Goal: Task Accomplishment & Management: Use online tool/utility

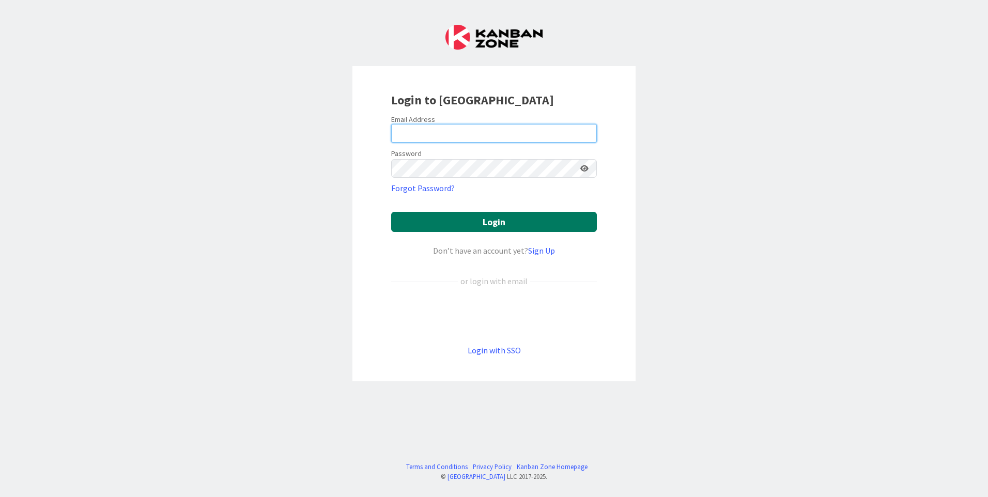
type input "[EMAIL_ADDRESS][DOMAIN_NAME]"
click at [457, 224] on button "Login" at bounding box center [494, 222] width 206 height 20
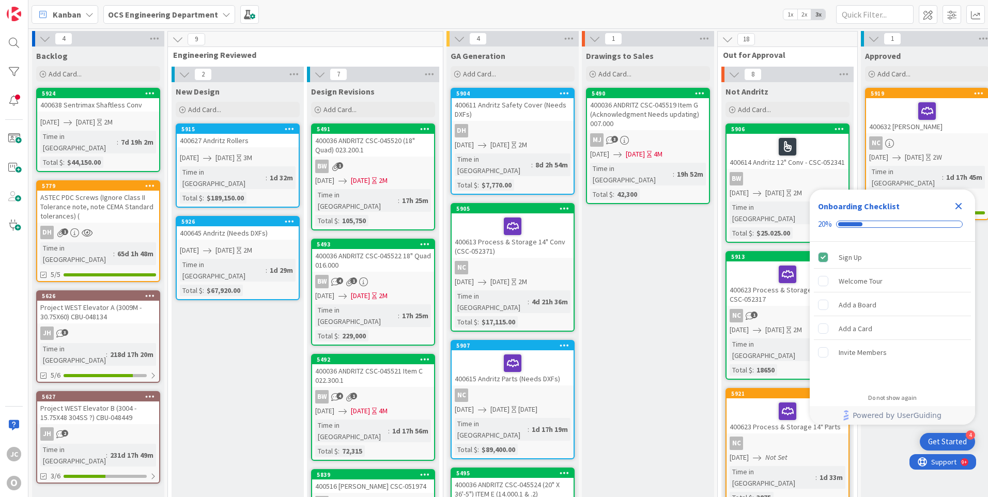
click at [956, 206] on icon "Close Checklist" at bounding box center [958, 206] width 12 height 12
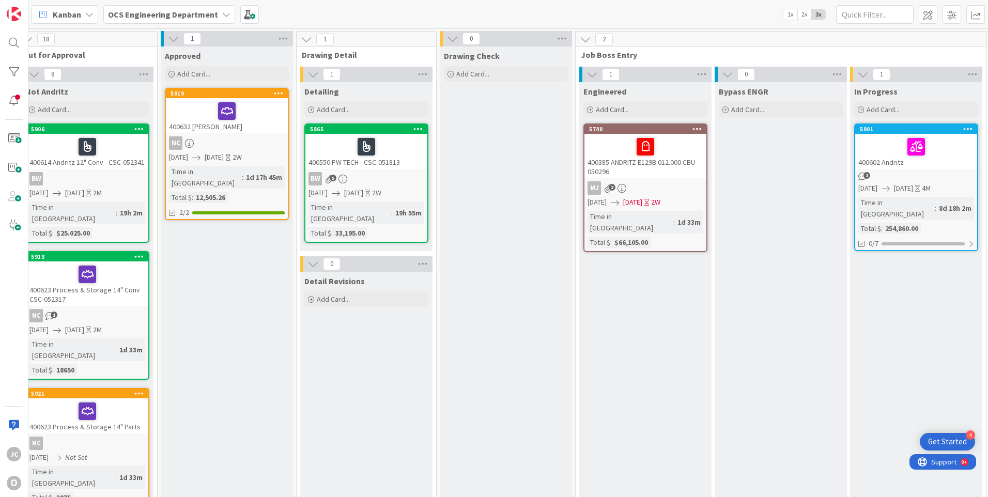
scroll to position [0, 699]
click at [728, 110] on icon at bounding box center [726, 110] width 6 height 6
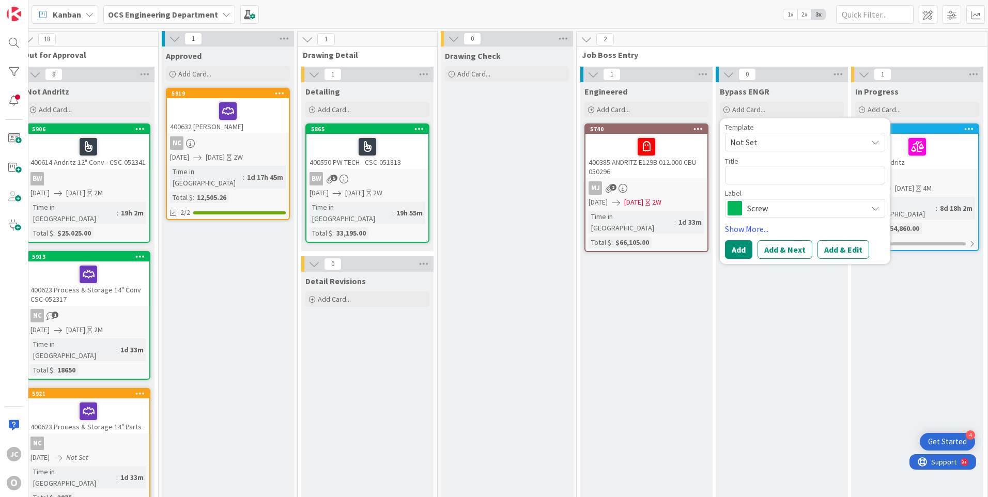
type textarea "x"
type textarea "4"
type textarea "x"
type textarea "40"
type textarea "x"
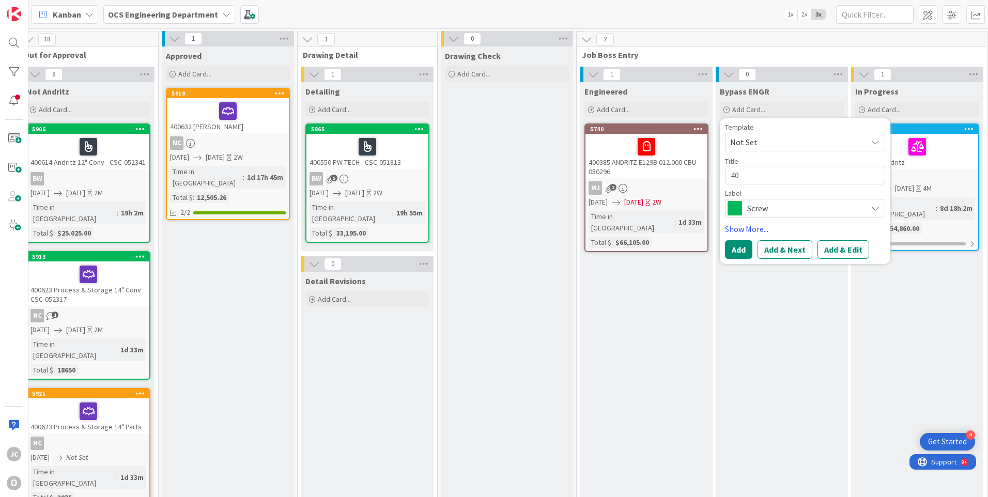
type textarea "400"
type textarea "x"
type textarea "4006"
type textarea "x"
type textarea "40064"
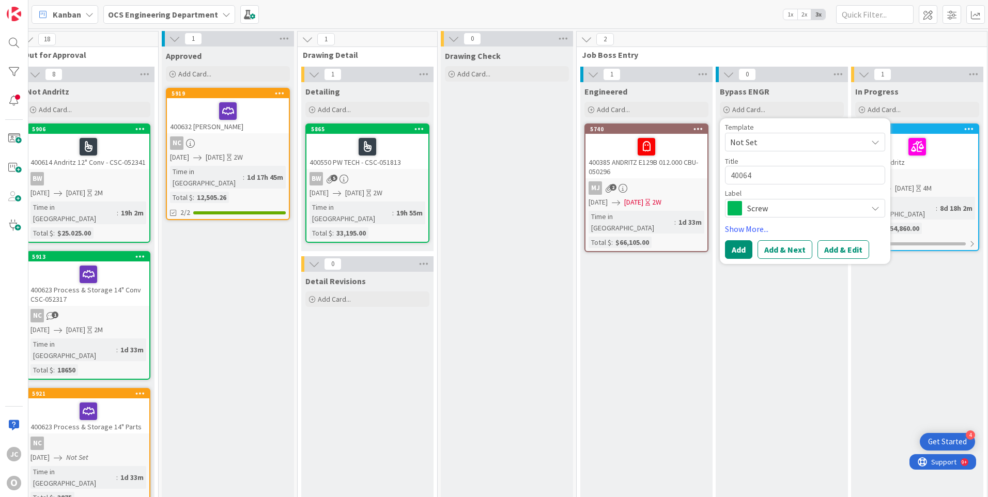
type textarea "x"
type textarea "400648"
type textarea "x"
type textarea "400648"
type textarea "x"
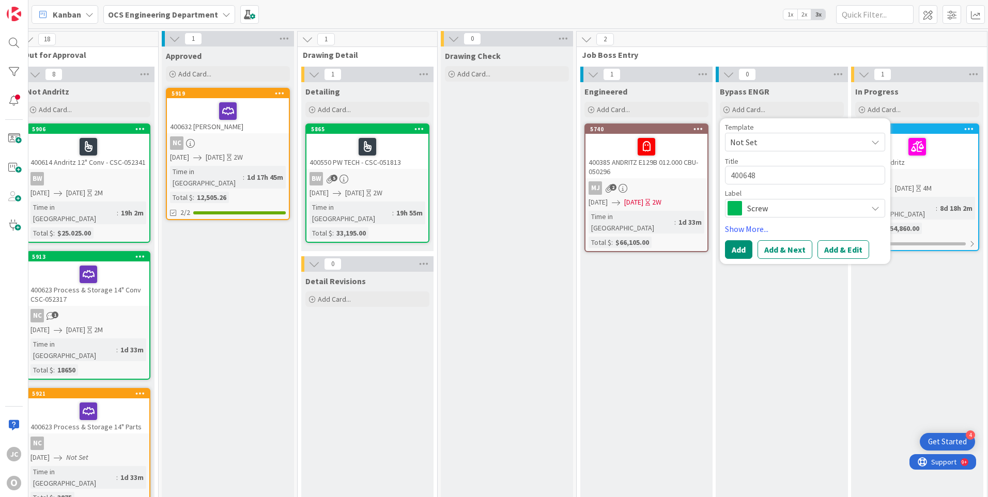
type textarea "400648 I"
type textarea "x"
type textarea "400648 ID"
type textarea "x"
type textarea "400648 IDI"
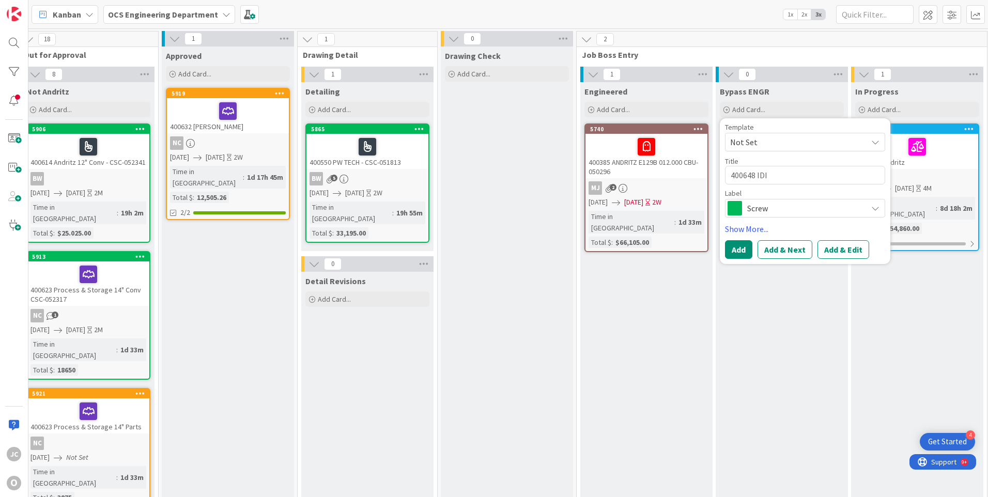
click at [782, 206] on span "Screw" at bounding box center [804, 208] width 115 height 14
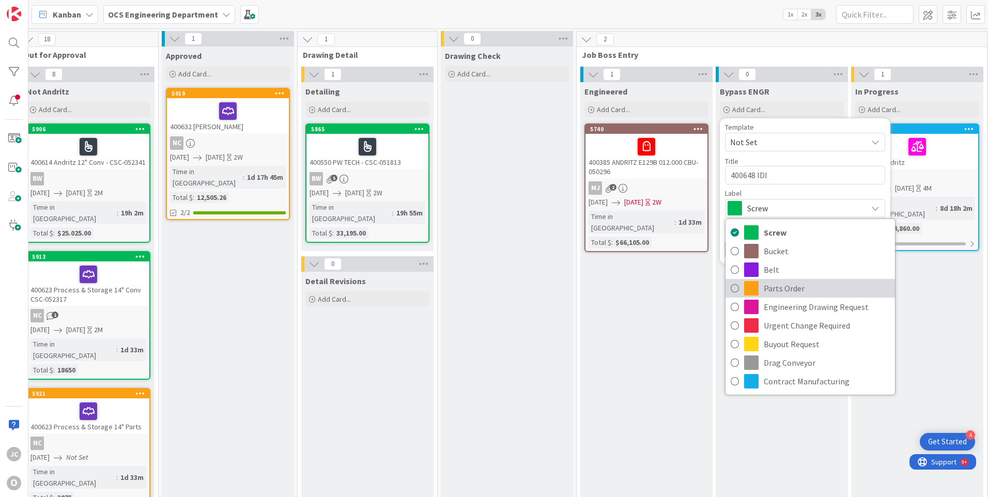
click at [773, 291] on span "Parts Order" at bounding box center [827, 288] width 126 height 15
type textarea "x"
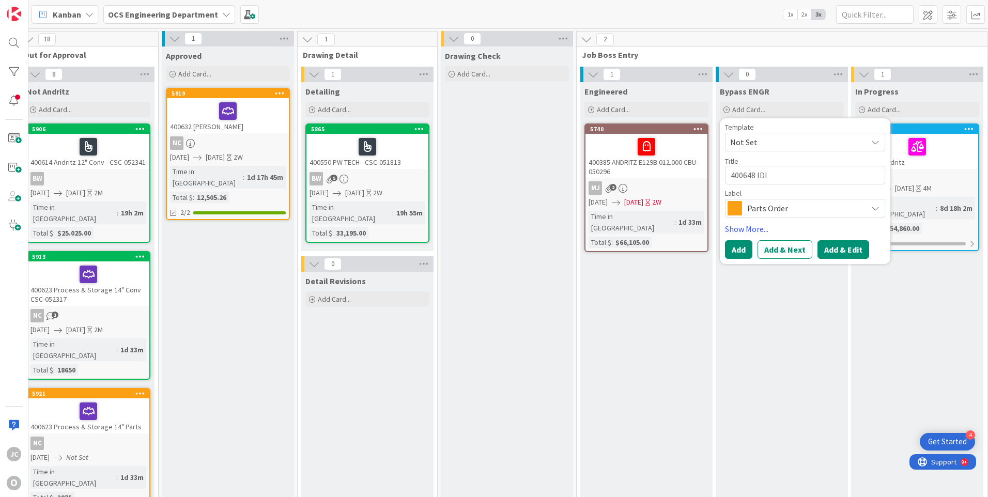
click at [828, 248] on button "Add & Edit" at bounding box center [843, 249] width 52 height 19
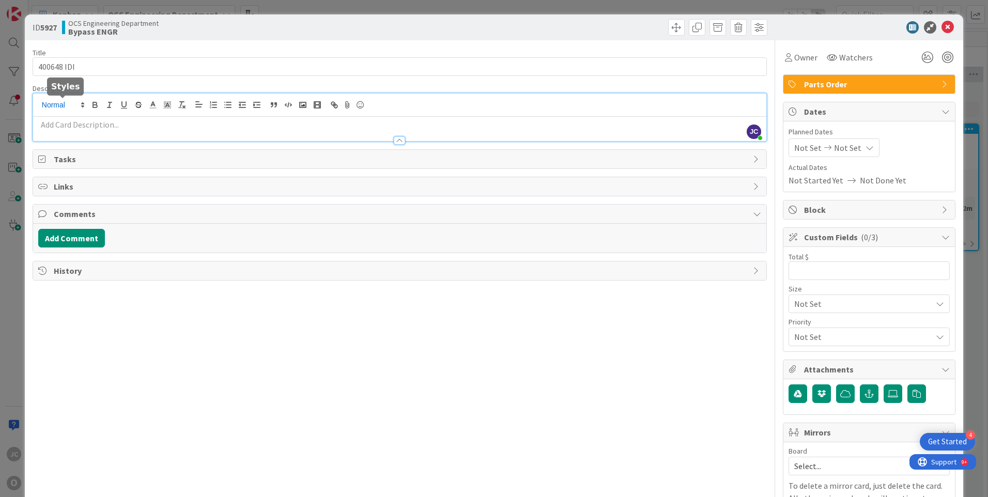
click at [58, 103] on div "[PERSON_NAME] just joined" at bounding box center [399, 118] width 733 height 48
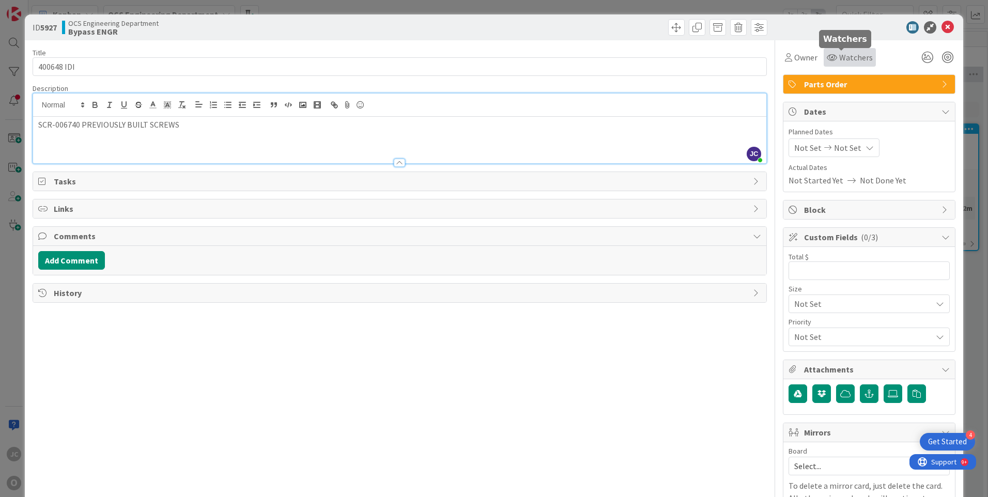
click at [852, 59] on span "Watchers" at bounding box center [856, 57] width 34 height 12
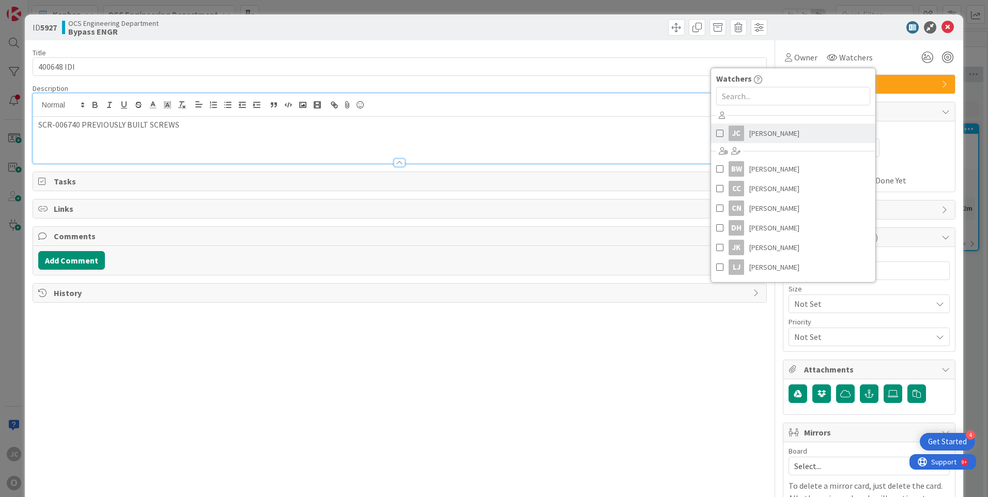
click at [775, 133] on span "[PERSON_NAME]" at bounding box center [774, 133] width 50 height 15
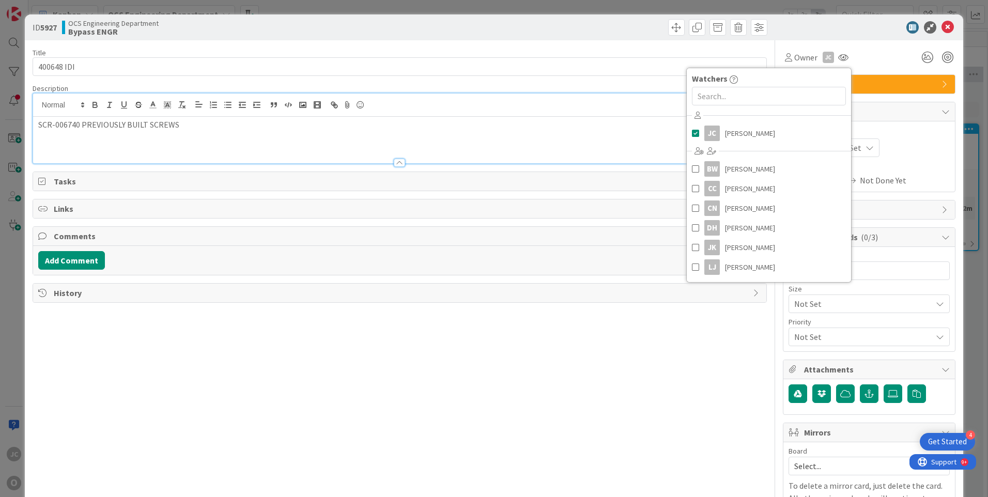
click at [923, 154] on div "Not Set Not Set" at bounding box center [868, 147] width 161 height 19
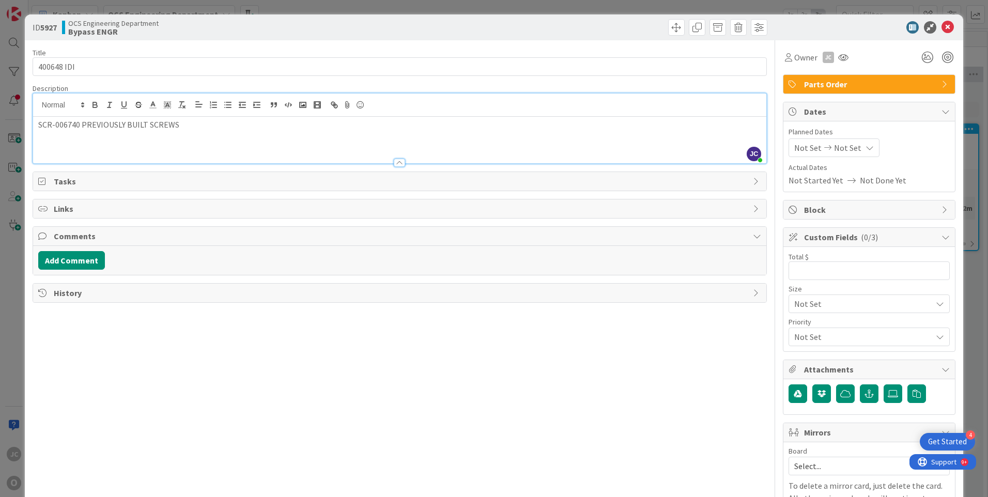
click at [821, 147] on icon at bounding box center [827, 147] width 12 height 7
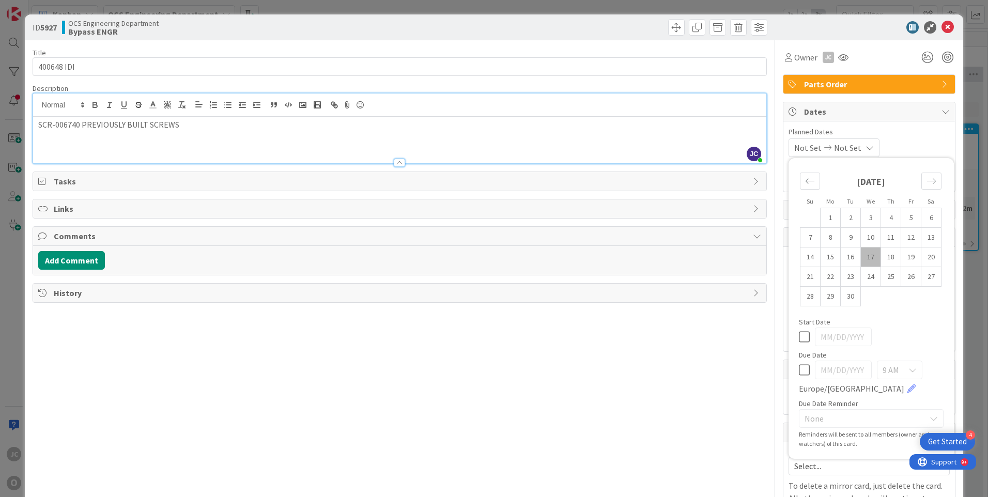
click at [864, 253] on td "17" at bounding box center [871, 257] width 20 height 20
type input "[DATE]"
click at [871, 147] on icon at bounding box center [867, 148] width 8 height 8
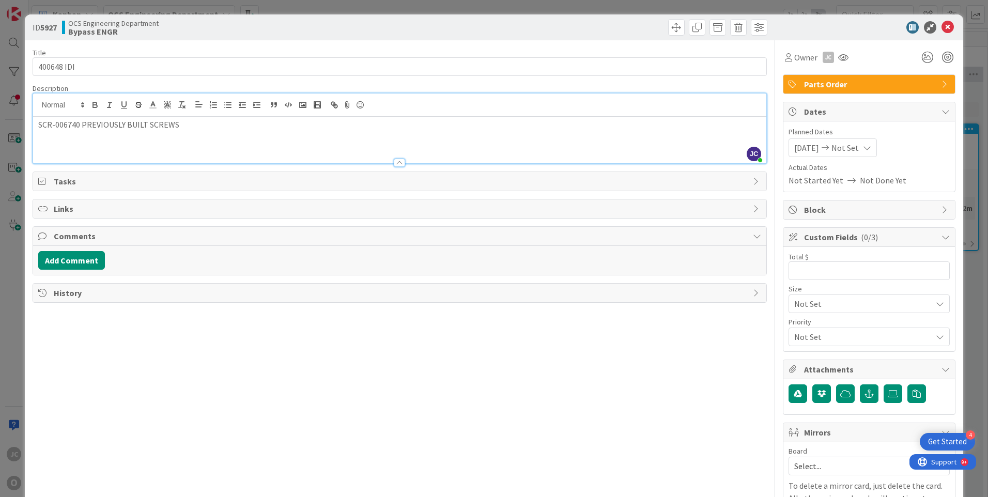
click at [871, 147] on icon at bounding box center [867, 148] width 8 height 8
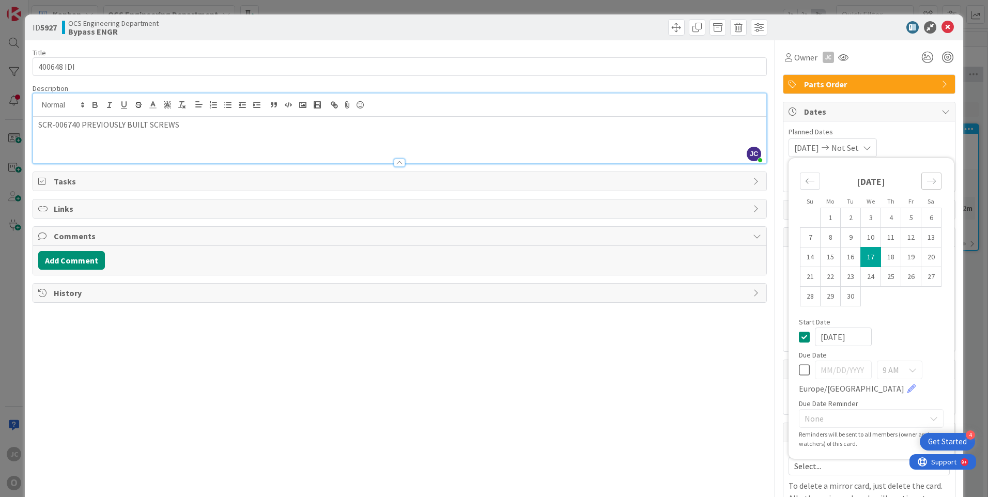
click at [926, 181] on icon "Move forward to switch to the next month." at bounding box center [931, 181] width 10 height 10
click at [901, 219] on td "3" at bounding box center [911, 218] width 20 height 20
type input "[DATE]"
click at [737, 334] on div "Title 10 / 128 400648 IDI Description [PERSON_NAME] just joined SCR-006740 PREV…" at bounding box center [400, 294] width 734 height 509
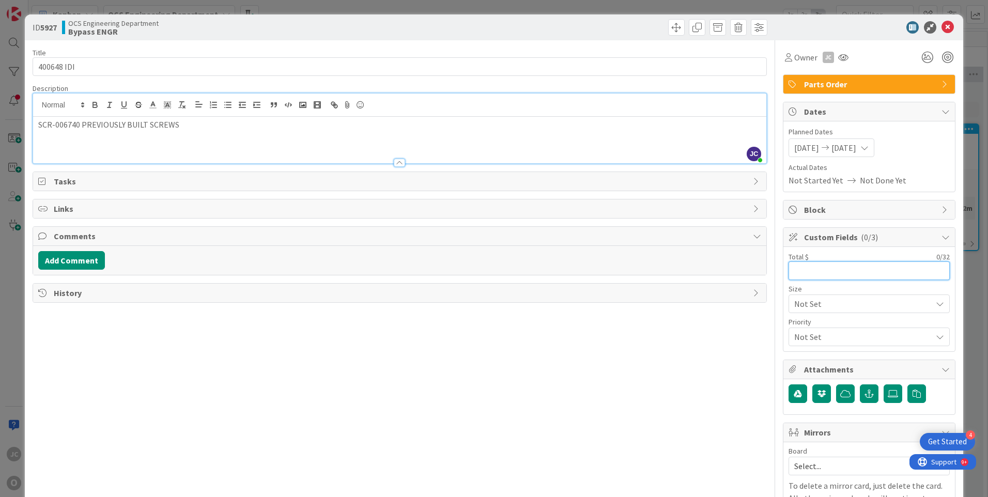
click at [816, 270] on input "text" at bounding box center [868, 270] width 161 height 19
type input "1,084.48"
click at [888, 394] on icon at bounding box center [893, 394] width 10 height 8
click at [883, 384] on input "file" at bounding box center [883, 384] width 0 height 0
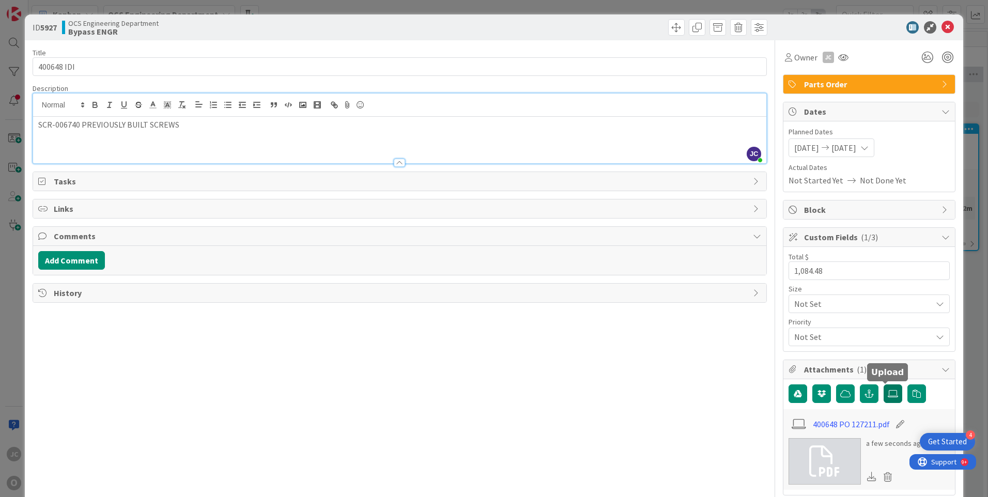
click at [883, 389] on label at bounding box center [892, 393] width 19 height 19
click at [883, 384] on input "file" at bounding box center [883, 384] width 0 height 0
click at [888, 390] on icon at bounding box center [893, 394] width 10 height 8
click at [883, 384] on input "file" at bounding box center [883, 384] width 0 height 0
